Goal: Task Accomplishment & Management: Manage account settings

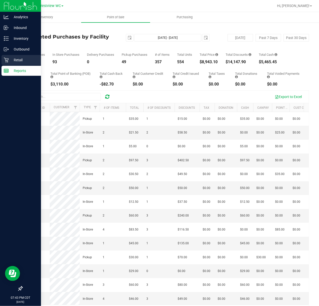
drag, startPoint x: 8, startPoint y: 64, endPoint x: 10, endPoint y: 63, distance: 2.9
click at [8, 64] on div "Retail" at bounding box center [22, 60] width 40 height 10
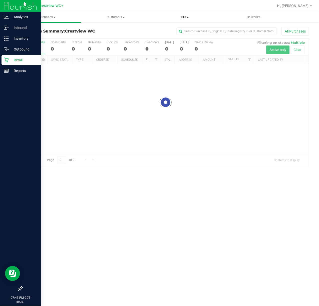
click at [167, 18] on span "Tills" at bounding box center [185, 17] width 69 height 5
click at [175, 26] on ul "Manage tills Reconcile e-payments" at bounding box center [184, 33] width 69 height 21
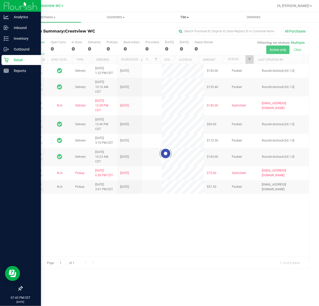
click at [176, 29] on span "Manage tills" at bounding box center [167, 30] width 34 height 4
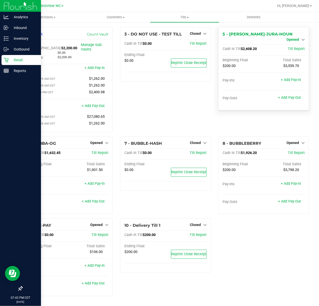
click at [298, 38] on span "Opened" at bounding box center [293, 40] width 13 height 4
click at [293, 44] on link "Close Till" at bounding box center [294, 44] width 14 height 4
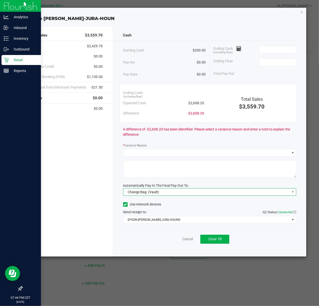
click at [233, 190] on span "Change Bag (Vault)" at bounding box center [207, 192] width 167 height 7
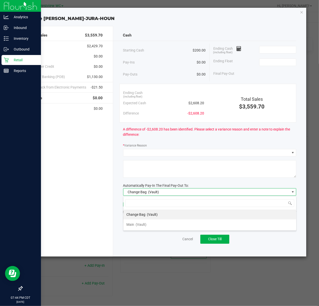
scroll to position [8, 173]
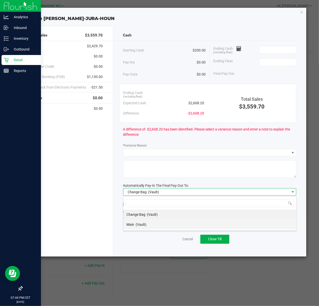
click at [171, 225] on li "Main (Vault)" at bounding box center [210, 225] width 173 height 10
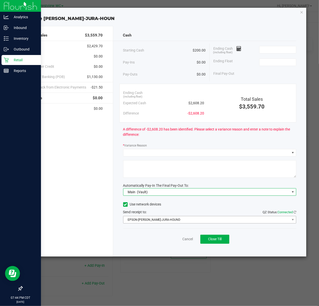
click at [168, 224] on div "Cash Starting Cash $200.00 Pay-Ins $0.00 Pay-Outs $0.00 Ending Cash (including …" at bounding box center [210, 141] width 194 height 231
click at [166, 220] on span "EPSON-[PERSON_NAME]-JURA-HOUND" at bounding box center [207, 219] width 167 height 7
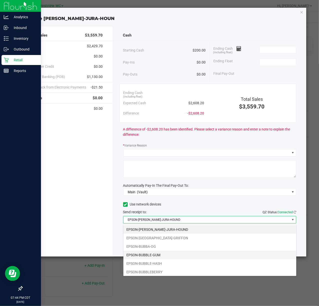
click at [157, 257] on li "EPSON-BUBBLE-GUM" at bounding box center [210, 255] width 173 height 9
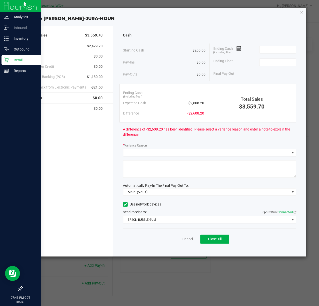
click at [294, 41] on div at bounding box center [205, 41] width 184 height 0
click at [291, 47] on input at bounding box center [278, 49] width 37 height 7
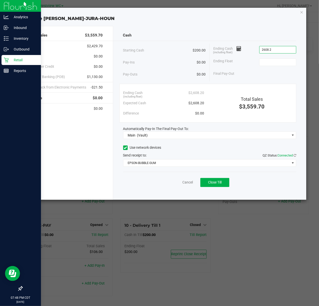
type input "$2,608.20"
type input "$200.00"
click at [225, 180] on button "Close Till" at bounding box center [215, 182] width 29 height 9
click at [178, 184] on link "Dismiss" at bounding box center [177, 182] width 12 height 5
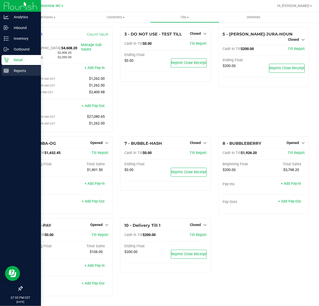
click at [22, 73] on p "Reports" at bounding box center [24, 71] width 30 height 6
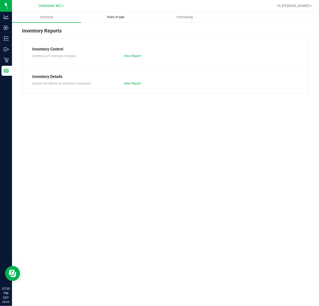
click at [115, 14] on uib-tab-heading "Point of Sale" at bounding box center [116, 17] width 69 height 10
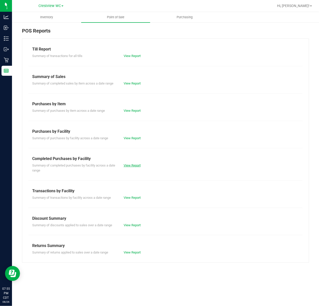
click at [140, 166] on link "View Report" at bounding box center [132, 166] width 17 height 4
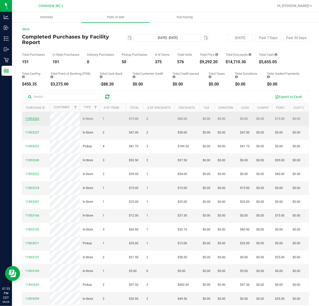
click at [37, 121] on span "11853262" at bounding box center [32, 119] width 14 height 4
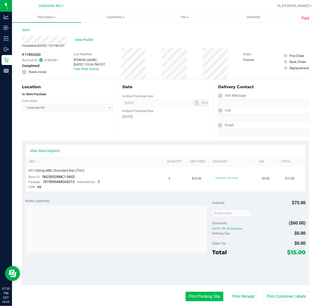
click at [203, 292] on button "Print Packing Slip" at bounding box center [205, 297] width 38 height 10
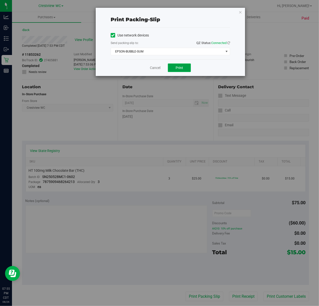
click at [180, 66] on span "Print" at bounding box center [180, 68] width 8 height 4
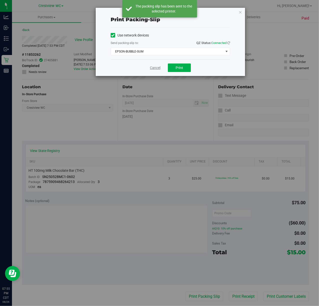
click at [155, 67] on link "Cancel" at bounding box center [155, 67] width 11 height 5
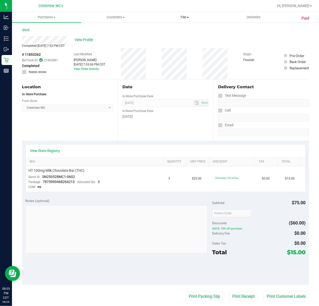
click at [173, 15] on span "Tills" at bounding box center [185, 17] width 69 height 5
click at [178, 28] on span "Manage tills" at bounding box center [167, 30] width 34 height 4
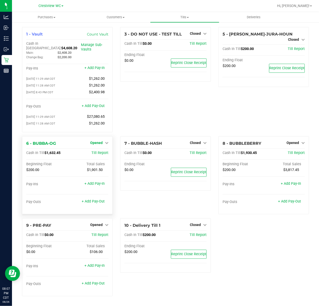
click at [97, 141] on span "Opened" at bounding box center [96, 143] width 13 height 4
click at [95, 148] on div "Close Till" at bounding box center [98, 154] width 38 height 14
click at [95, 151] on link "Close Till" at bounding box center [98, 153] width 14 height 4
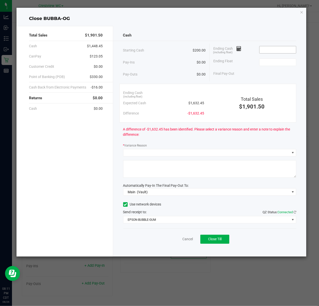
click at [280, 50] on input at bounding box center [278, 49] width 37 height 7
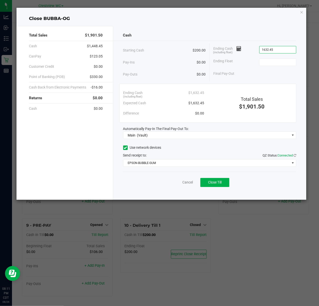
type input "$1,632.45"
type input "$200.00"
drag, startPoint x: 219, startPoint y: 187, endPoint x: 221, endPoint y: 181, distance: 6.4
click at [219, 187] on button "Close Till" at bounding box center [215, 182] width 29 height 9
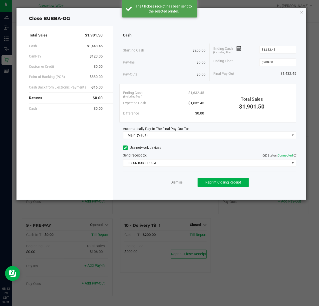
click at [168, 195] on div "Cash Starting Cash $200.00 Pay-Ins $0.00 Pay-Outs $0.00 Ending Cash (including …" at bounding box center [210, 113] width 194 height 174
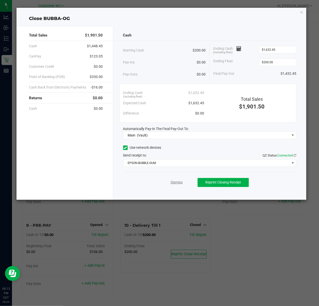
click at [176, 185] on link "Dismiss" at bounding box center [177, 182] width 12 height 5
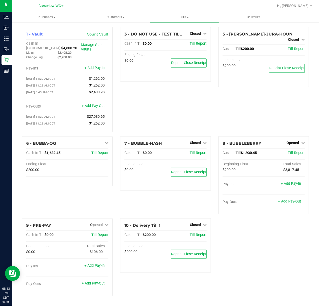
click at [99, 223] on span "Opened" at bounding box center [96, 225] width 13 height 4
click at [100, 224] on span "Opened" at bounding box center [96, 225] width 13 height 4
click at [97, 223] on span "Opened" at bounding box center [96, 225] width 13 height 4
click at [95, 233] on link "Close Till" at bounding box center [98, 235] width 14 height 4
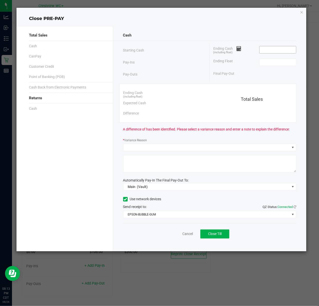
click at [265, 50] on input at bounding box center [278, 49] width 37 height 7
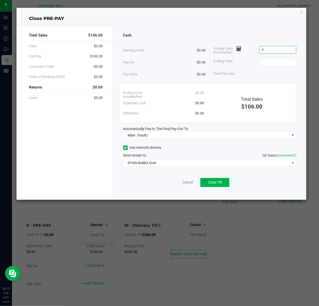
click at [275, 51] on input "0" at bounding box center [278, 49] width 37 height 7
click at [294, 63] on input at bounding box center [278, 62] width 37 height 7
type input "$0.00"
click at [220, 185] on button "Close Till" at bounding box center [215, 182] width 29 height 9
type input "$0.00"
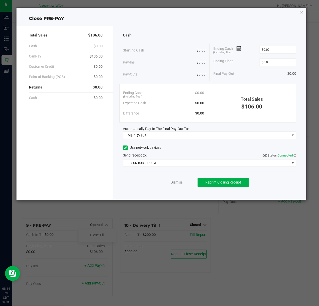
click at [179, 185] on link "Dismiss" at bounding box center [177, 182] width 12 height 5
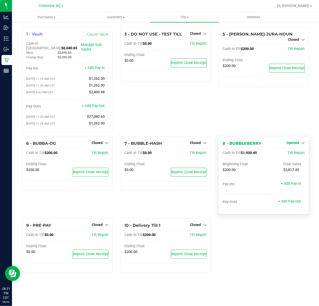
click at [293, 144] on div "8 - BUBBLEBERRY Opened Close Till" at bounding box center [264, 144] width 82 height 6
click at [293, 142] on span "Opened" at bounding box center [293, 143] width 13 height 4
click at [293, 151] on link "Close Till" at bounding box center [294, 153] width 14 height 4
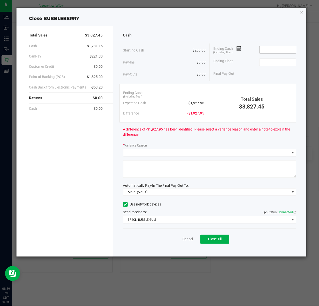
click at [286, 50] on input at bounding box center [278, 49] width 37 height 7
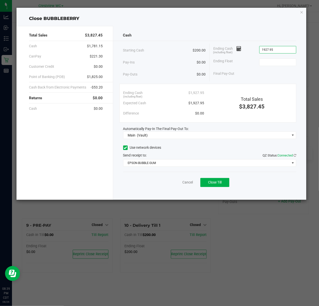
type input "$1,927.95"
type input "$200.00"
click at [223, 184] on button "Close Till" at bounding box center [215, 182] width 29 height 9
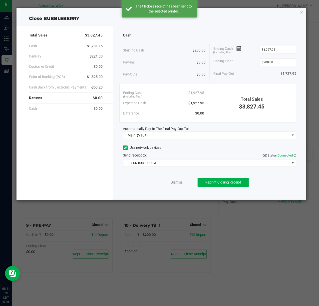
click at [177, 185] on link "Dismiss" at bounding box center [177, 182] width 12 height 5
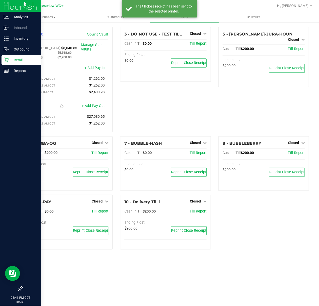
click at [9, 59] on p "Retail" at bounding box center [24, 60] width 30 height 6
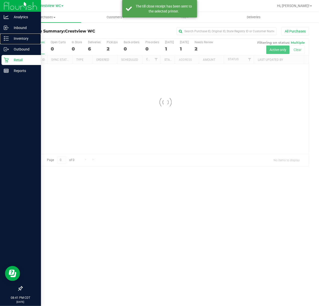
click at [30, 37] on p "Inventory" at bounding box center [24, 39] width 30 height 6
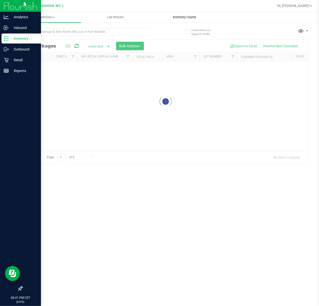
click at [207, 16] on uib-tab-heading "Inventory Counts" at bounding box center [185, 17] width 69 height 10
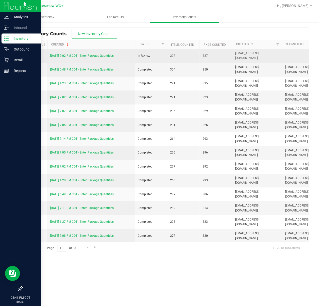
click at [75, 55] on link "[DATE] 7:02 PM CDT - Enter Package Quantities" at bounding box center [82, 56] width 64 height 4
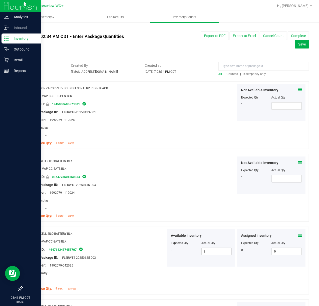
click at [244, 75] on span "Discrepancy only" at bounding box center [254, 74] width 23 height 4
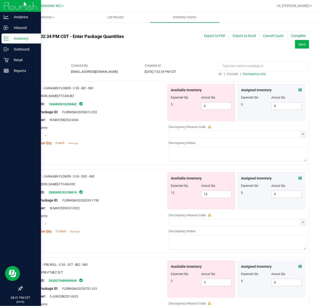
click at [299, 90] on icon at bounding box center [301, 90] width 4 height 4
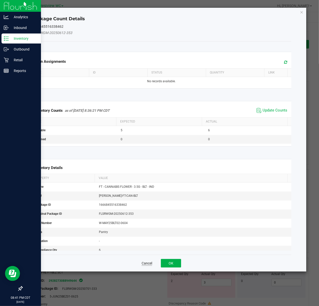
click at [146, 262] on button "Cancel" at bounding box center [147, 263] width 11 height 5
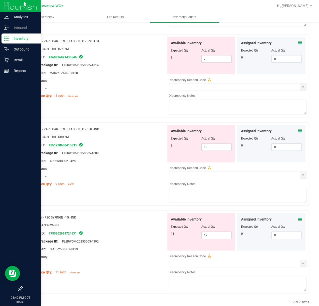
scroll to position [412, 0]
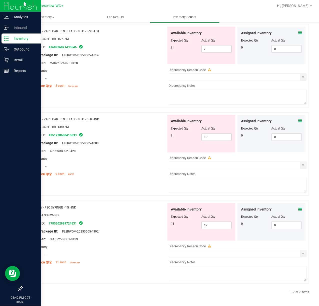
click at [6, 36] on icon at bounding box center [6, 38] width 5 height 5
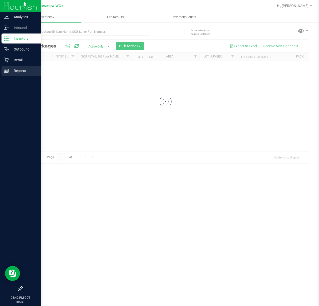
click at [10, 70] on p "Reports" at bounding box center [24, 71] width 30 height 6
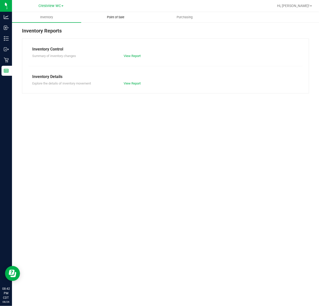
click at [125, 13] on uib-tab-heading "Point of Sale" at bounding box center [116, 17] width 69 height 10
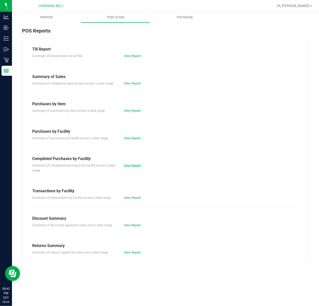
click at [127, 164] on link "View Report" at bounding box center [132, 166] width 17 height 4
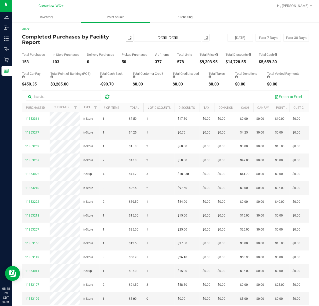
click at [128, 38] on span "select" at bounding box center [130, 38] width 4 height 4
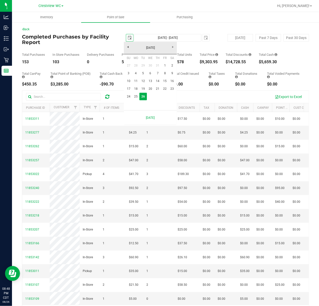
scroll to position [0, 13]
click at [137, 97] on link "25" at bounding box center [135, 97] width 7 height 8
type input "[DATE]"
type input "[DATE] - [DATE]"
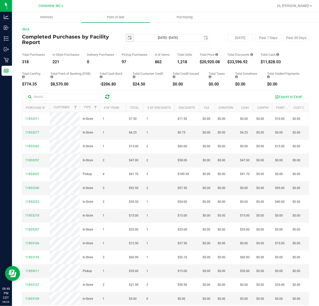
click at [129, 38] on span "select" at bounding box center [130, 38] width 4 height 4
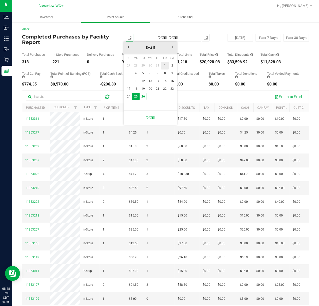
click at [166, 68] on link "1" at bounding box center [165, 66] width 7 height 8
type input "[DATE]"
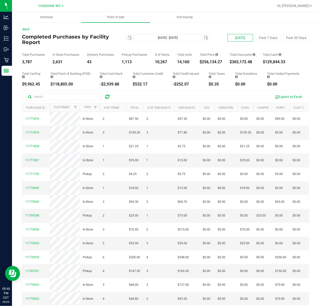
click at [240, 39] on button "[DATE]" at bounding box center [241, 38] width 26 height 8
type input "[DATE] - [DATE]"
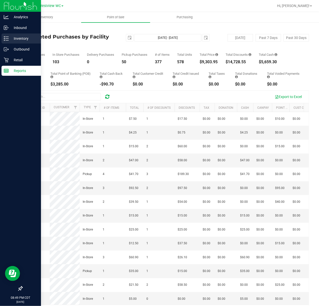
click at [8, 35] on div "Inventory" at bounding box center [22, 39] width 40 height 10
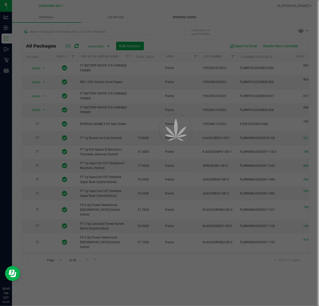
click at [180, 16] on span "Inventory Counts" at bounding box center [184, 17] width 37 height 5
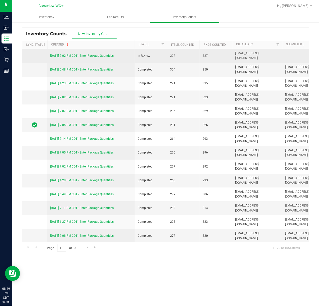
drag, startPoint x: 88, startPoint y: 53, endPoint x: 89, endPoint y: 57, distance: 4.4
click at [88, 53] on td "[DATE] 7:02 PM CDT - Enter Package Quantities" at bounding box center [91, 56] width 88 height 14
click at [90, 58] on div "[DATE] 7:02 PM CDT - Enter Package Quantities" at bounding box center [91, 56] width 82 height 5
click at [90, 55] on link "[DATE] 7:02 PM CDT - Enter Package Quantities" at bounding box center [82, 56] width 64 height 4
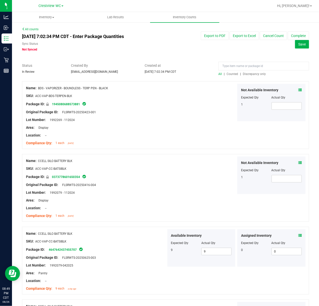
click at [243, 72] on span "Discrepancy only" at bounding box center [254, 74] width 23 height 4
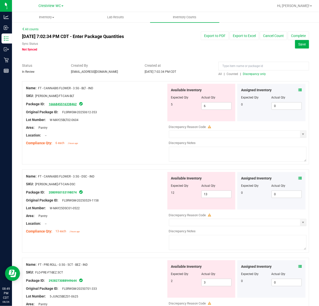
drag, startPoint x: 47, startPoint y: 103, endPoint x: 75, endPoint y: 103, distance: 28.8
click at [75, 103] on div "Package ID: 1666845516338462" at bounding box center [96, 104] width 141 height 6
click at [88, 87] on span "FT - CANNABIS FLOWER - 3.5G - BLT - IND" at bounding box center [65, 89] width 55 height 4
drag, startPoint x: 39, startPoint y: 89, endPoint x: 111, endPoint y: 88, distance: 72.0
click at [111, 88] on div "Name: FT - CANNABIS FLOWER - 3.5G - BLT - IND" at bounding box center [96, 88] width 141 height 5
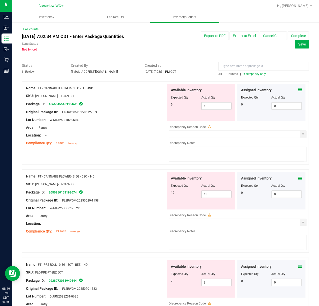
copy span "FT - CANNABIS FLOWER - 3.5G - BLT - IND"
click at [120, 133] on div "Location: --" at bounding box center [96, 135] width 141 height 5
click at [301, 136] on span "select" at bounding box center [303, 134] width 6 height 7
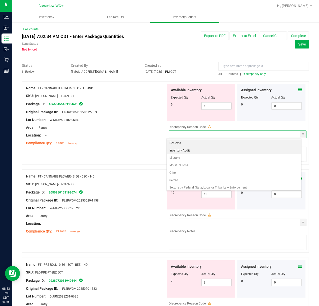
click at [192, 151] on li "Inventory Audit" at bounding box center [234, 151] width 135 height 8
type input "Inventory Audit"
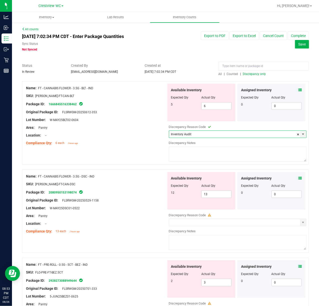
click at [196, 150] on textarea at bounding box center [238, 154] width 138 height 15
type textarea "Biotracks automatically adjusted at 3AM last night"
click at [128, 136] on div "Location: --" at bounding box center [96, 135] width 141 height 5
drag, startPoint x: 247, startPoint y: 150, endPoint x: 141, endPoint y: 158, distance: 106.3
click at [142, 158] on div "Name: FT - CANNABIS FLOWER - 3.5G - BLT - IND SKU: [PERSON_NAME]-FT-CAN-BLT Pac…" at bounding box center [165, 122] width 287 height 83
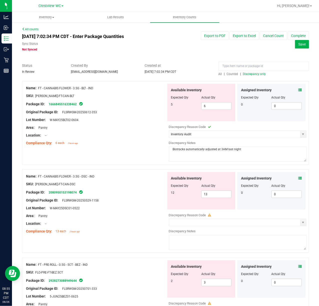
click at [219, 243] on textarea at bounding box center [238, 242] width 138 height 15
paste textarea "Biotracks automatically adjusted at 3AM last night"
click at [301, 222] on span "select" at bounding box center [303, 223] width 4 height 4
type textarea "Biotracks automatically adjusted at 3AM last night"
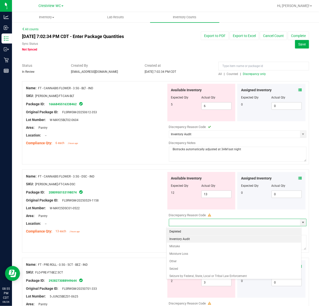
click at [182, 240] on li "Inventory Audit" at bounding box center [234, 240] width 135 height 8
type input "Inventory Audit"
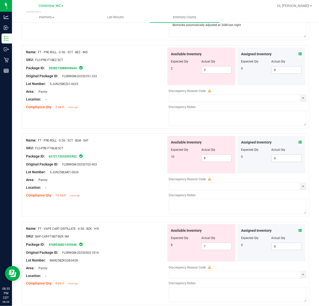
scroll to position [300, 0]
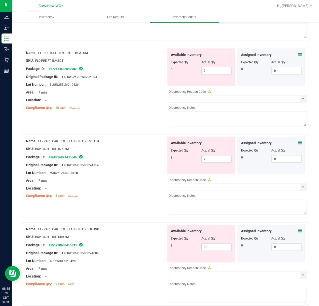
drag, startPoint x: 105, startPoint y: 142, endPoint x: 39, endPoint y: 143, distance: 66.0
click at [39, 143] on div "Name: FT - VAPE CART DISTILLATE - 0.5G - BZK - HYI" at bounding box center [96, 141] width 141 height 5
copy span "FT - VAPE CART DISTILLATE - 0.5G - BZK - HYI"
drag, startPoint x: 102, startPoint y: 228, endPoint x: 39, endPoint y: 230, distance: 63.5
click at [39, 230] on div "Name: FT - VAPE CART DISTILLATE - 0.5G - DBR - IND SKU: BAP-CAR-FT-BDT-DBR.5M P…" at bounding box center [96, 257] width 141 height 64
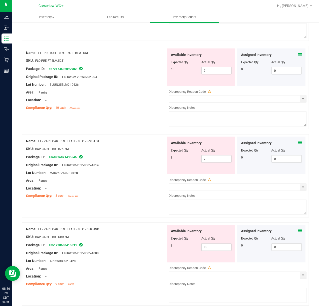
copy span "FT - VAPE CART DISTILLATE - 0.5G - DBR - IND"
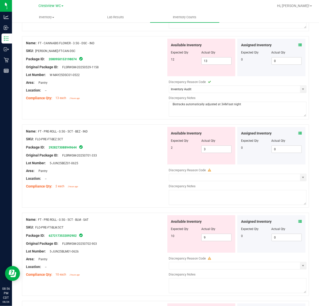
scroll to position [0, 0]
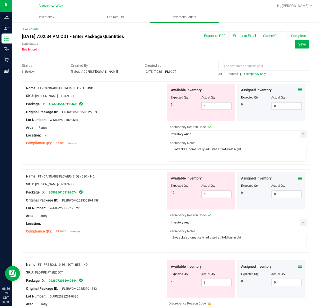
click at [97, 204] on div at bounding box center [96, 204] width 141 height 3
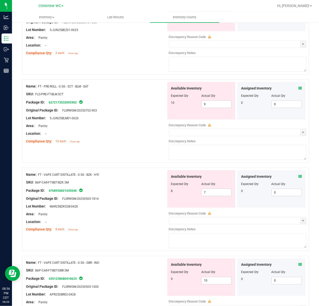
scroll to position [300, 0]
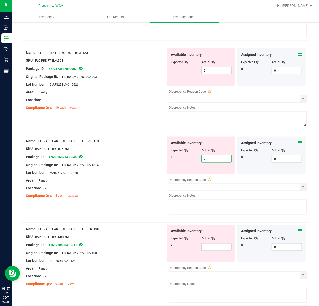
drag, startPoint x: 211, startPoint y: 160, endPoint x: 188, endPoint y: 162, distance: 23.4
click at [188, 162] on div "8 7 7" at bounding box center [201, 159] width 61 height 8
type input "8"
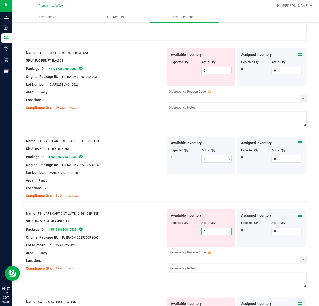
drag, startPoint x: 214, startPoint y: 247, endPoint x: 188, endPoint y: 247, distance: 26.0
click at [188, 247] on div "Available Inventory Expected Qty Actual Qty 9 10 10" at bounding box center [202, 229] width 68 height 38
type input "9"
click at [148, 246] on div "Lot Number: APR25DBR02-0428" at bounding box center [96, 245] width 141 height 5
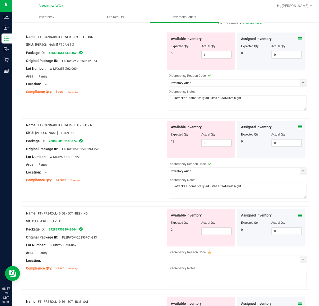
scroll to position [0, 0]
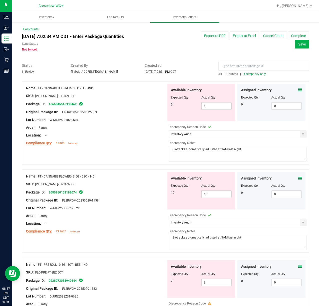
click at [245, 75] on span "Discrepancy only" at bounding box center [254, 74] width 23 height 4
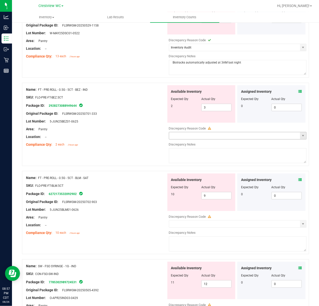
scroll to position [167, 0]
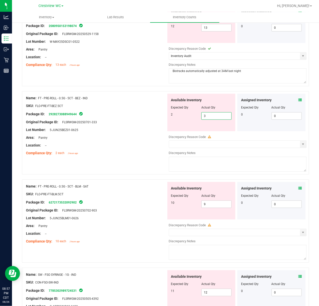
drag, startPoint x: 213, startPoint y: 116, endPoint x: 193, endPoint y: 116, distance: 20.0
click at [193, 116] on div "2 3 3" at bounding box center [201, 116] width 61 height 8
type input "4"
drag, startPoint x: 213, startPoint y: 202, endPoint x: 171, endPoint y: 204, distance: 42.0
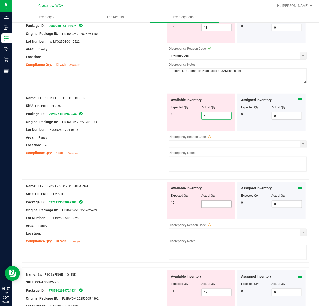
click at [171, 204] on div "10 9 9" at bounding box center [201, 205] width 61 height 8
type input "8"
click at [124, 212] on div "Original Package ID: FLSRWGM-20250702-903" at bounding box center [96, 210] width 141 height 5
click at [302, 143] on span at bounding box center [238, 145] width 138 height 8
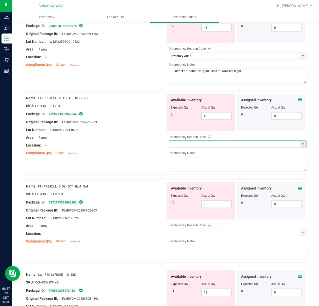
click at [300, 144] on span "select" at bounding box center [303, 144] width 6 height 7
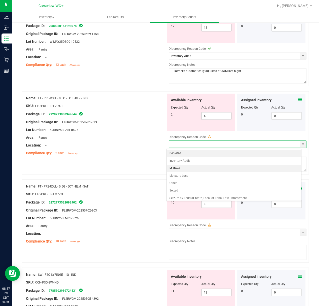
click at [191, 166] on li "Mistake" at bounding box center [234, 169] width 135 height 8
type input "Mistake"
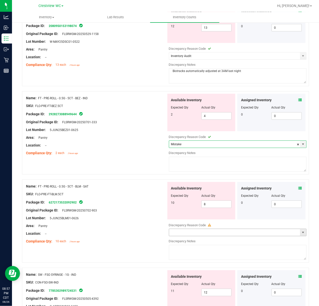
click at [300, 234] on span "select" at bounding box center [303, 232] width 6 height 7
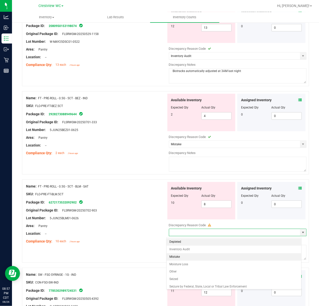
click at [191, 258] on li "Mistake" at bounding box center [234, 257] width 135 height 8
type input "Mistake"
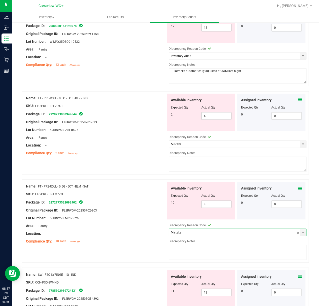
click at [200, 163] on textarea at bounding box center [238, 164] width 138 height 15
click at [202, 163] on textarea "BEZ" at bounding box center [238, 164] width 138 height 15
drag, startPoint x: 240, startPoint y: 165, endPoint x: 119, endPoint y: 183, distance: 122.8
click at [119, 183] on div "Name: FT - CANNABIS FLOWER - 3.5G - BLT - IND SKU: [PERSON_NAME]-FT-CAN-BLT Pac…" at bounding box center [165, 138] width 287 height 447
type textarea "BLM 5ct -2902 sold as BEZ 5ct -9644"
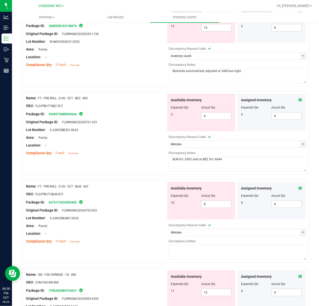
click at [215, 261] on div at bounding box center [238, 253] width 138 height 16
click at [215, 257] on textarea at bounding box center [238, 252] width 138 height 15
paste textarea "BLM 5ct -2902 sold as BEZ 5ct -9644"
type textarea "BLM 5ct -2902 sold as BEZ 5ct -9644"
drag, startPoint x: 100, startPoint y: 99, endPoint x: 38, endPoint y: 97, distance: 62.1
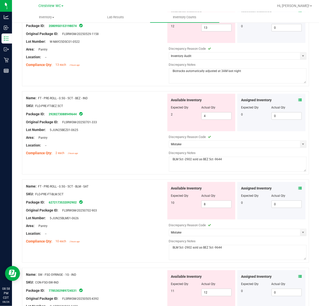
click at [38, 97] on div "Name: FT - PRE-ROLL - 0.5G - 5CT - BEZ - IND" at bounding box center [96, 98] width 141 height 5
copy span "FT - PRE-ROLL - 0.5G - 5CT - BEZ - IND"
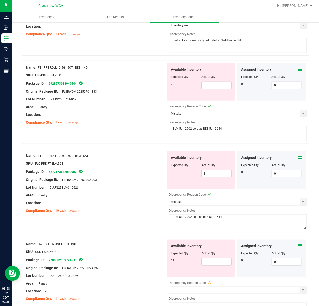
scroll to position [235, 0]
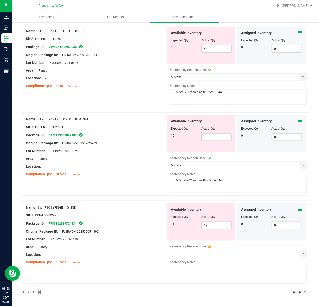
click at [299, 210] on icon at bounding box center [301, 210] width 4 height 4
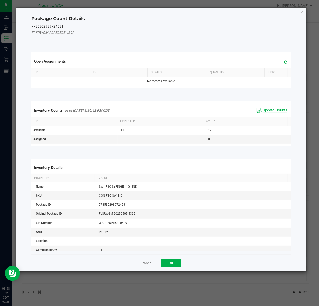
click at [263, 113] on span "Update Counts" at bounding box center [275, 110] width 25 height 5
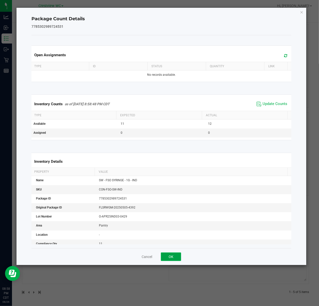
click at [167, 257] on button "OK" at bounding box center [171, 257] width 20 height 9
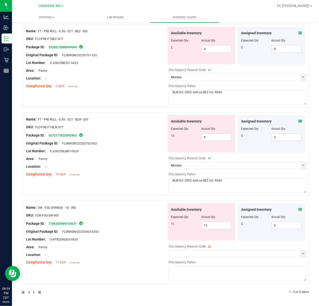
click at [108, 256] on div "Location: --" at bounding box center [96, 254] width 141 height 5
drag, startPoint x: 92, startPoint y: 208, endPoint x: 38, endPoint y: 209, distance: 54.0
click at [38, 209] on div "Name: SW - FSO SYRINGE - 1G - IND" at bounding box center [96, 207] width 141 height 5
copy span "SW - FSO SYRINGE - 1G - IND"
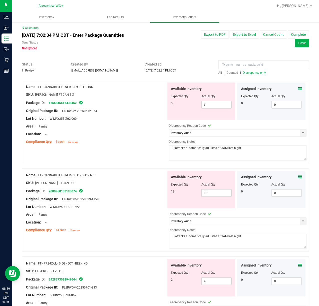
scroll to position [0, 0]
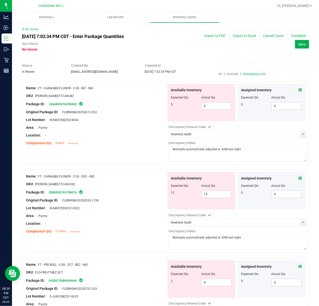
click at [259, 65] on input at bounding box center [264, 66] width 91 height 9
paste input "SW - FSO SYRINGE - 1G - IND"
type input "SW - FSO SYRINGE - 1G - IND"
click at [215, 74] on div "SW - FSO SYRINGE - 1G - IND All | Counted | Discrepancy only" at bounding box center [264, 69] width 98 height 13
click at [219, 74] on span "All" at bounding box center [221, 74] width 4 height 4
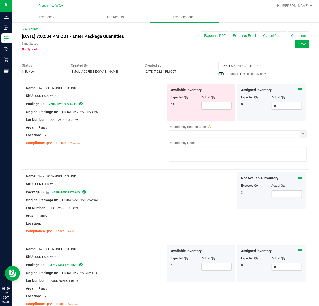
scroll to position [27, 0]
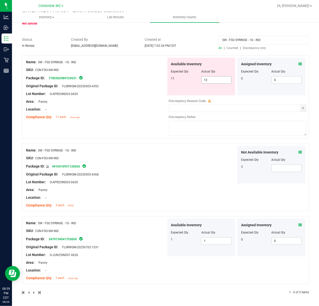
click at [212, 81] on span "12 12" at bounding box center [217, 80] width 30 height 8
click at [212, 81] on input "12" at bounding box center [217, 80] width 30 height 7
type input "11"
click at [158, 106] on div "Name: SW - FSO SYRINGE - 1G - IND SKU: CON-FSO-SW-IND Package ID: 7785302989724…" at bounding box center [96, 90] width 141 height 64
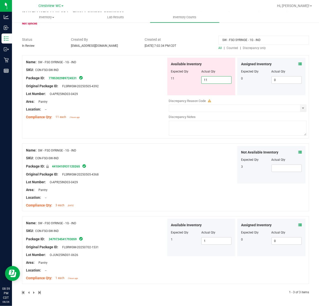
scroll to position [11, 0]
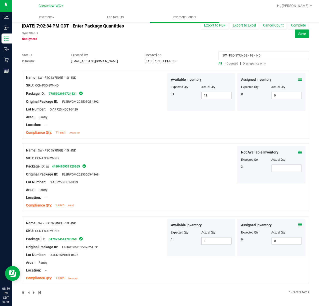
drag, startPoint x: 270, startPoint y: 53, endPoint x: 64, endPoint y: 59, distance: 206.2
click at [164, 56] on div "Status In Review Created By [EMAIL_ADDRESS][DOMAIN_NAME] Created at [DATE] 7:02…" at bounding box center [165, 59] width 295 height 13
click at [245, 63] on span "Discrepancy only" at bounding box center [254, 64] width 23 height 4
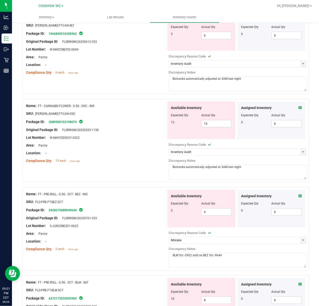
scroll to position [0, 0]
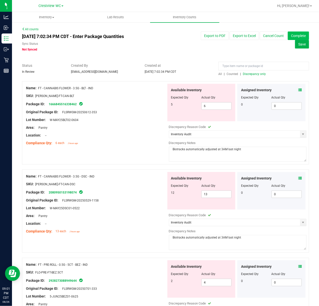
click at [296, 39] on button "Complete" at bounding box center [298, 36] width 21 height 9
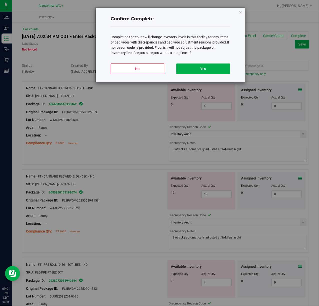
click at [109, 47] on div "Confirm Complete Completing the count will change inventory levels in this faci…" at bounding box center [171, 45] width 150 height 74
click at [304, 23] on div "Confirm Complete Completing the count will change inventory levels in this faci…" at bounding box center [161, 153] width 323 height 306
click at [220, 68] on button "Yes" at bounding box center [204, 69] width 54 height 11
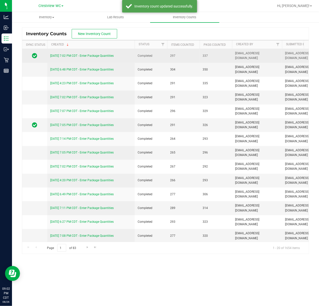
click at [103, 56] on link "[DATE] 7:02 PM CDT - Enter Package Quantities" at bounding box center [82, 56] width 64 height 4
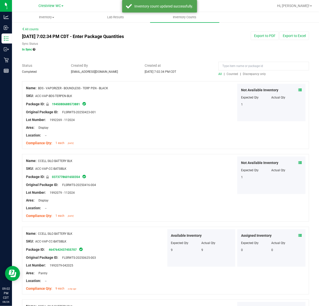
click at [249, 74] on span "Discrepancy only" at bounding box center [254, 74] width 23 height 4
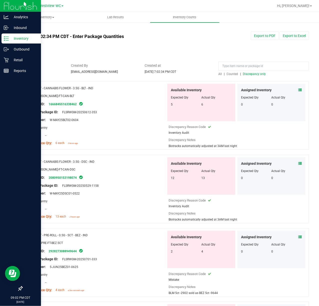
click at [17, 38] on p "Inventory" at bounding box center [24, 39] width 30 height 6
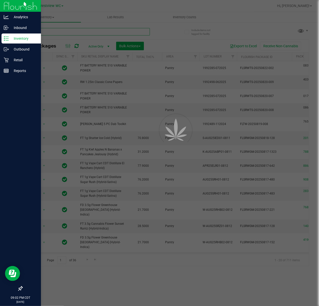
click at [71, 33] on input "text" at bounding box center [86, 32] width 128 height 8
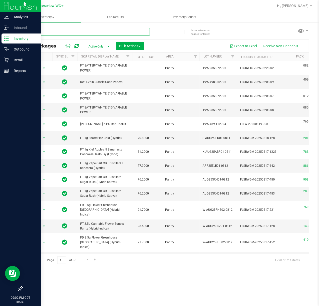
click at [75, 29] on input "text" at bounding box center [86, 32] width 128 height 8
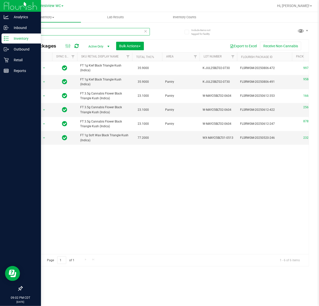
type input "blt"
drag, startPoint x: 13, startPoint y: 61, endPoint x: 40, endPoint y: 94, distance: 42.3
click at [13, 61] on p "Retail" at bounding box center [24, 60] width 30 height 6
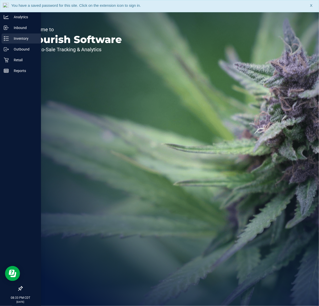
click at [11, 38] on p "Inventory" at bounding box center [24, 39] width 30 height 6
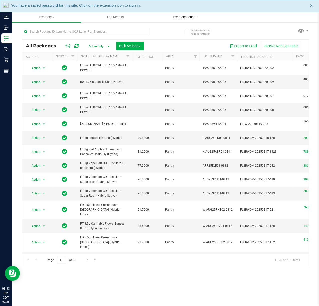
click at [189, 17] on span "Inventory Counts" at bounding box center [184, 17] width 37 height 5
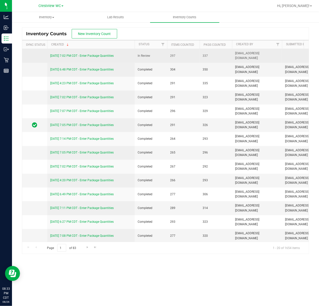
click at [92, 57] on link "[DATE] 7:02 PM CDT - Enter Package Quantities" at bounding box center [82, 56] width 64 height 4
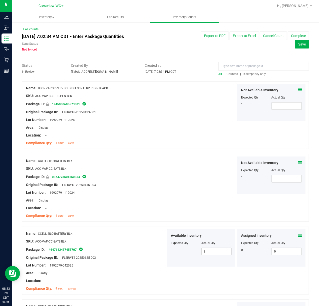
click at [243, 73] on span "Discrepancy only" at bounding box center [254, 74] width 23 height 4
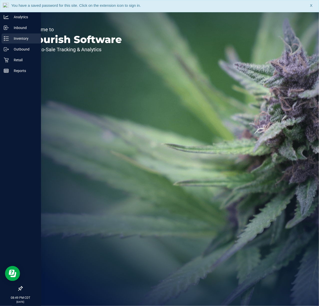
click at [27, 40] on p "Inventory" at bounding box center [24, 39] width 30 height 6
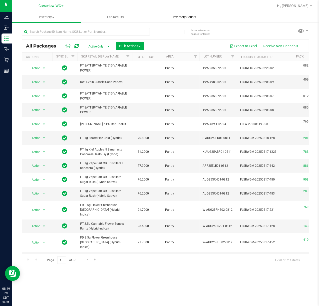
click at [191, 15] on span "Inventory Counts" at bounding box center [184, 17] width 37 height 5
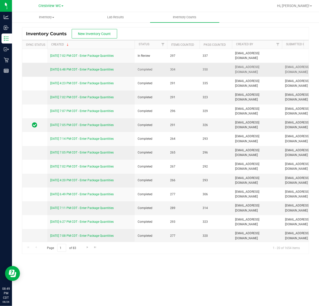
click at [80, 69] on link "[DATE] 6:48 PM CDT - Enter Package Quantities" at bounding box center [82, 70] width 64 height 4
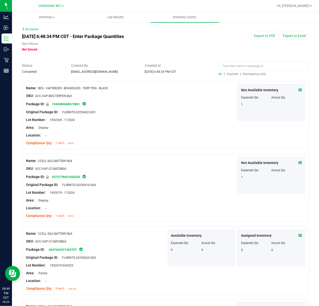
click at [227, 75] on span "Counted" at bounding box center [233, 74] width 12 height 4
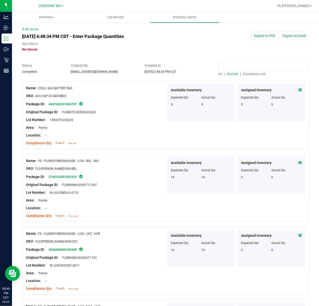
click at [222, 64] on input at bounding box center [264, 66] width 91 height 9
paste input "FT - CANNABIS FLOWER - 3.5G - BLT - IND"
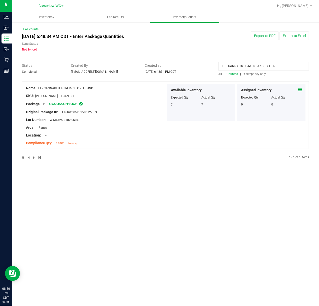
type input "FT - CANNABIS FLOWER - 3.5G - BLT - IND"
click at [302, 89] on icon at bounding box center [301, 90] width 4 height 4
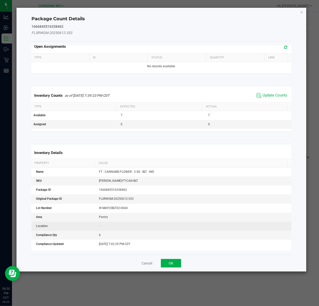
scroll to position [29, 0]
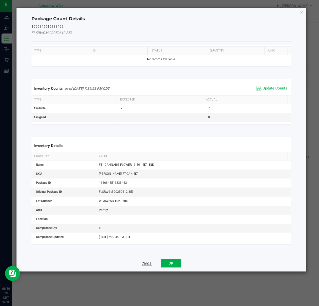
click at [145, 263] on button "Cancel" at bounding box center [147, 263] width 11 height 5
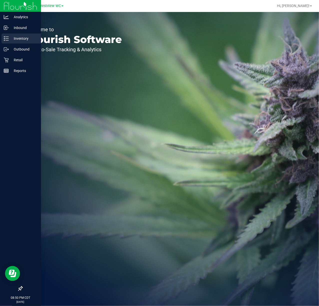
click at [9, 39] on p "Inventory" at bounding box center [24, 39] width 30 height 6
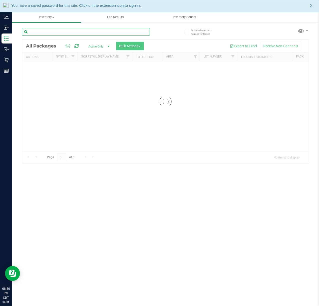
click at [50, 32] on input "text" at bounding box center [86, 32] width 128 height 8
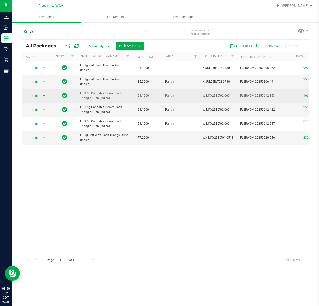
click at [32, 99] on span "Action" at bounding box center [34, 96] width 14 height 7
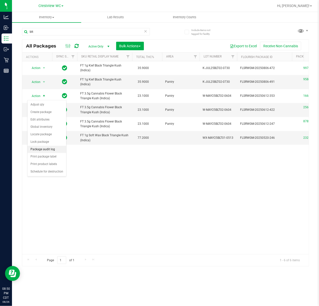
click at [53, 151] on li "Package audit log" at bounding box center [47, 150] width 39 height 8
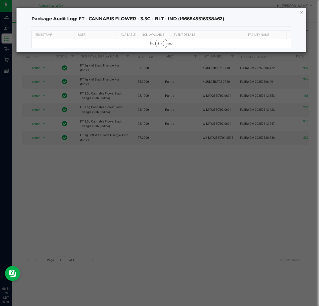
click at [302, 9] on icon "button" at bounding box center [302, 12] width 4 height 6
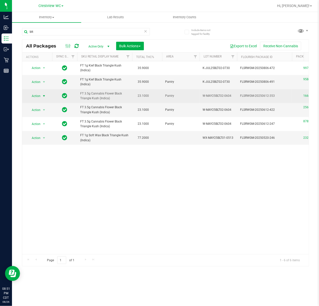
click at [41, 95] on span "select" at bounding box center [44, 96] width 6 height 7
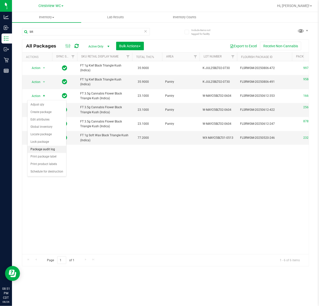
click at [51, 149] on li "Package audit log" at bounding box center [47, 150] width 39 height 8
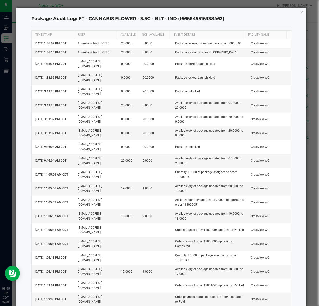
drag, startPoint x: 298, startPoint y: 13, endPoint x: 215, endPoint y: 32, distance: 85.2
click at [300, 13] on icon "button" at bounding box center [302, 12] width 4 height 6
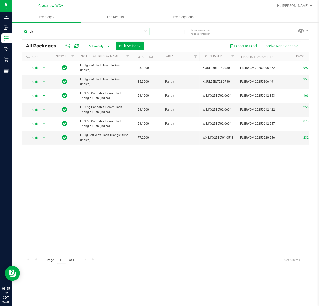
drag, startPoint x: 45, startPoint y: 31, endPoint x: 32, endPoint y: 34, distance: 13.4
click at [33, 34] on input "blt" at bounding box center [86, 32] width 128 height 8
click at [32, 34] on input "blt" at bounding box center [86, 32] width 128 height 8
click at [39, 34] on input "blt" at bounding box center [86, 32] width 128 height 8
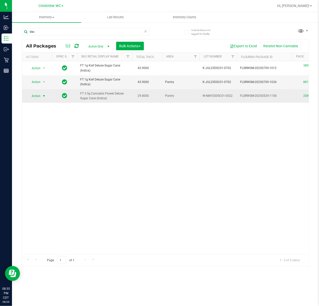
click at [43, 96] on span "select" at bounding box center [44, 96] width 4 height 4
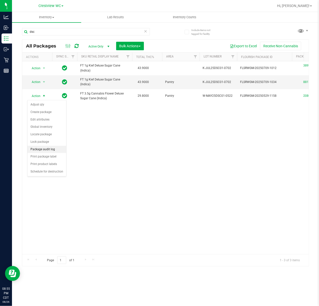
click at [51, 149] on li "Package audit log" at bounding box center [47, 150] width 39 height 8
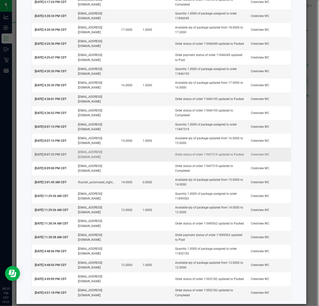
scroll to position [275, 0]
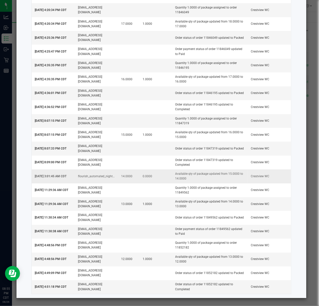
drag, startPoint x: 73, startPoint y: 176, endPoint x: 193, endPoint y: 177, distance: 120.8
click at [193, 177] on tr "Aug 26, 2025 3:01:45 AM CDT flourish_automated_nightly_fix 14.0000 0.0000 Avail…" at bounding box center [162, 177] width 260 height 14
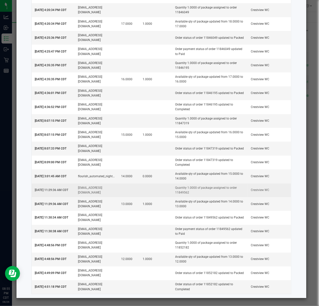
click at [143, 184] on td at bounding box center [156, 191] width 33 height 14
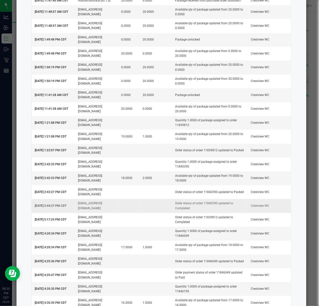
scroll to position [0, 0]
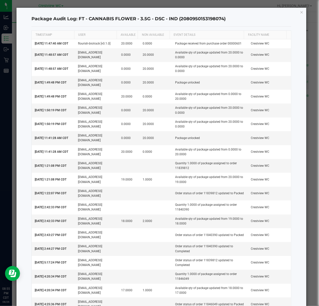
click at [300, 11] on div "Package Audit Log: FT - CANNABIS FLOWER - 3.5G - DSC - IND (2080950153198074) T…" at bounding box center [162, 286] width 290 height 557
click at [300, 11] on icon "button" at bounding box center [302, 12] width 4 height 6
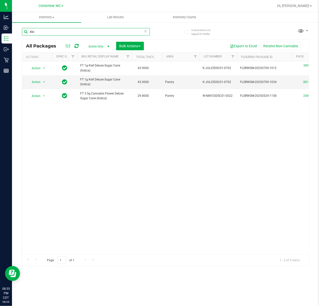
drag, startPoint x: 53, startPoint y: 32, endPoint x: -10, endPoint y: 33, distance: 62.5
click at [0, 33] on html "Analytics Inbound Inventory Outbound Retail Reports 08:55 PM CDT 08/26/2025 08/…" at bounding box center [159, 153] width 319 height 306
paste input "FT - VAPE CART DISTILLATE - 0.5G - BZK - HYI"
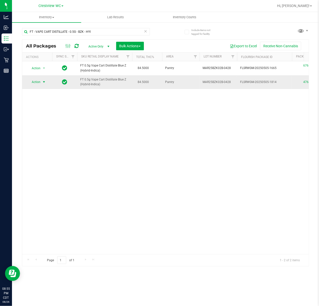
click at [38, 85] on span "Action" at bounding box center [34, 82] width 14 height 7
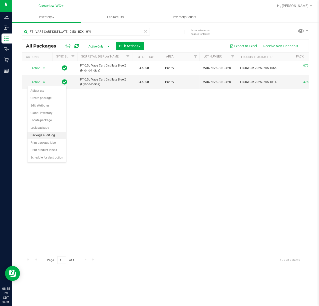
click at [53, 138] on li "Package audit log" at bounding box center [47, 136] width 39 height 8
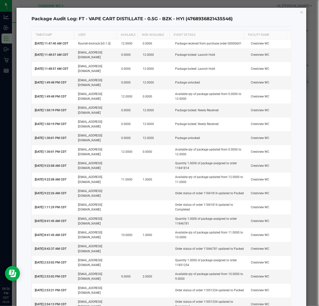
click at [299, 9] on div "Package Audit Log: FT - VAPE CART DISTILLATE - 0.5G - BZK - HYI (47689368214355…" at bounding box center [162, 196] width 290 height 377
click at [300, 12] on icon "button" at bounding box center [302, 12] width 4 height 6
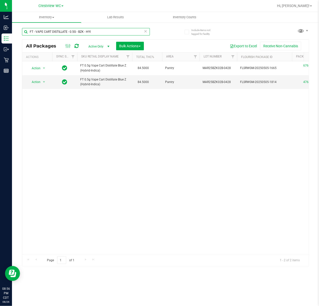
drag, startPoint x: 98, startPoint y: 33, endPoint x: -46, endPoint y: 37, distance: 143.9
click at [0, 37] on html "Analytics Inbound Inventory Outbound Retail Reports 08:56 PM CDT 08/26/2025 08/…" at bounding box center [159, 153] width 319 height 306
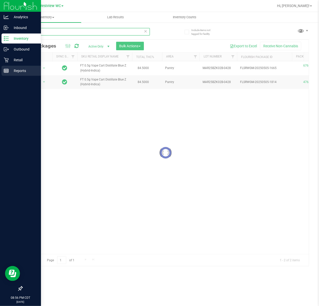
type input "db"
click at [12, 75] on div "Reports" at bounding box center [22, 71] width 40 height 10
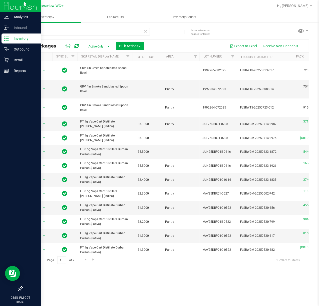
click at [11, 77] on div at bounding box center [20, 180] width 41 height 207
click at [12, 74] on div "Reports" at bounding box center [22, 71] width 40 height 10
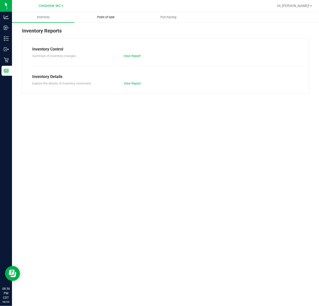
click at [118, 22] on uib-tab-heading "Point of Sale" at bounding box center [106, 17] width 62 height 10
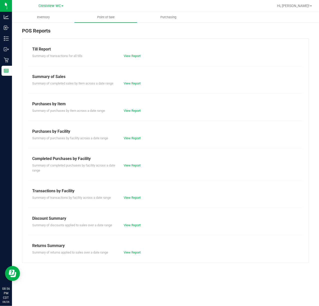
click at [47, 25] on div "POS Reports Till Report Summary of transactions for all tills View Report Summa…" at bounding box center [165, 145] width 307 height 246
click at [48, 17] on span "Inventory" at bounding box center [43, 17] width 26 height 5
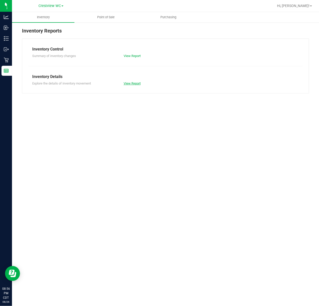
click at [133, 84] on link "View Report" at bounding box center [132, 84] width 17 height 4
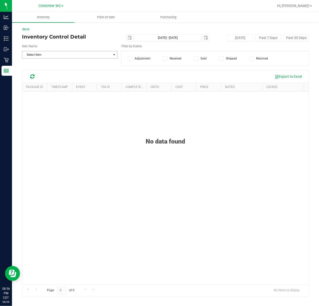
click at [50, 54] on span "Select Item" at bounding box center [66, 54] width 89 height 7
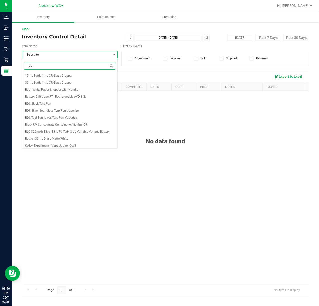
type input "dbr"
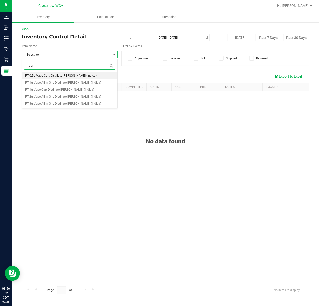
click at [82, 75] on span "FT 0.5g Vape Cart Distillate Donny Burger (Indica)" at bounding box center [61, 76] width 72 height 4
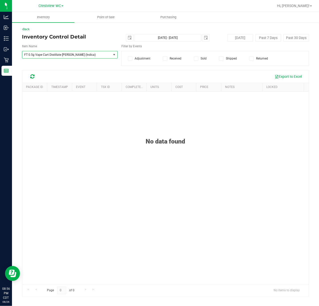
click at [78, 53] on span "FT 0.5g Vape Cart Distillate Donny Burger (Indica)" at bounding box center [66, 54] width 89 height 7
type input "bzk"
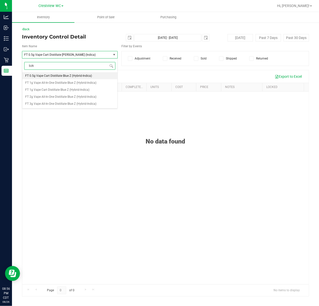
click at [67, 77] on span "FT 0.5g Vape Cart Distillate Blue Z (Hybrid-Indica)" at bounding box center [58, 76] width 67 height 4
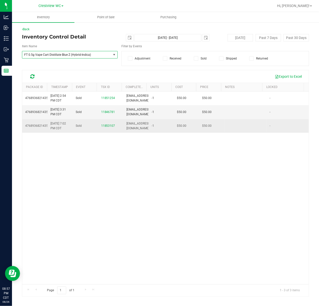
click at [108, 125] on span "11853107" at bounding box center [108, 126] width 14 height 5
click at [107, 127] on span "11853107" at bounding box center [108, 126] width 14 height 4
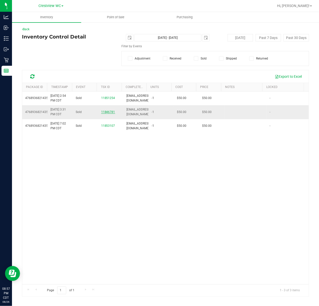
click at [102, 112] on span "11846781" at bounding box center [108, 112] width 14 height 4
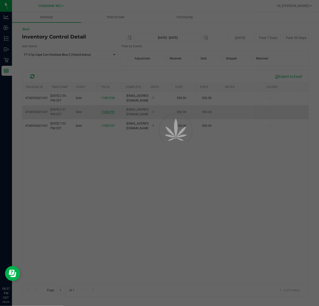
click at [109, 112] on div at bounding box center [159, 153] width 319 height 306
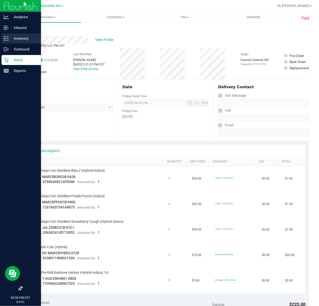
click at [7, 41] on div "Inventory" at bounding box center [22, 39] width 40 height 10
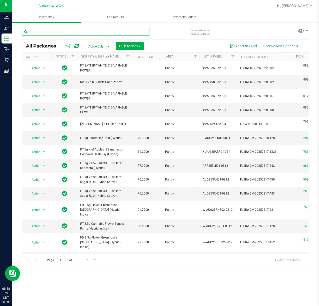
click at [37, 30] on input "text" at bounding box center [86, 32] width 128 height 8
paste input "FT - PRE-ROLL - 0.5G - 5CT - BEZ - IND"
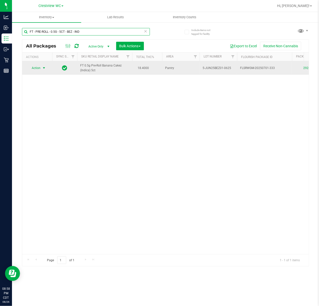
type input "FT - PRE-ROLL - 0.5G - 5CT - BEZ - IND"
click at [40, 70] on span "Action" at bounding box center [34, 68] width 14 height 7
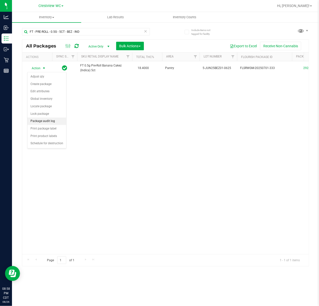
click at [49, 121] on li "Package audit log" at bounding box center [47, 122] width 39 height 8
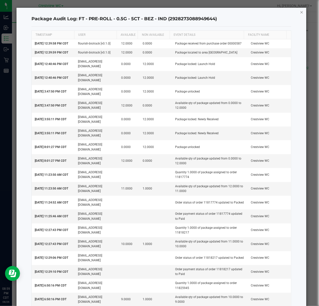
click at [300, 13] on icon "button" at bounding box center [302, 12] width 4 height 6
